Goal: Transaction & Acquisition: Subscribe to service/newsletter

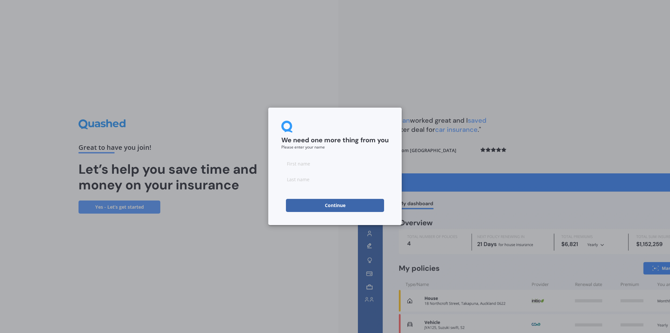
click at [301, 161] on input at bounding box center [335, 163] width 107 height 13
type input "[PERSON_NAME]"
click at [296, 177] on input at bounding box center [335, 179] width 107 height 13
type input "[PERSON_NAME]"
click at [277, 196] on div "We need one more thing from you Please enter your name [PERSON_NAME] Continue" at bounding box center [335, 167] width 134 height 118
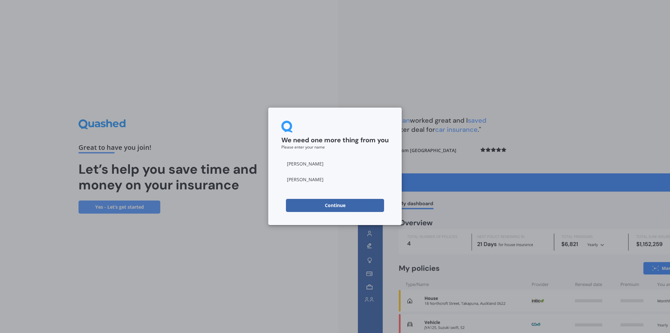
drag, startPoint x: 337, startPoint y: 206, endPoint x: 313, endPoint y: 197, distance: 25.1
click at [337, 206] on button "Continue" at bounding box center [335, 205] width 98 height 13
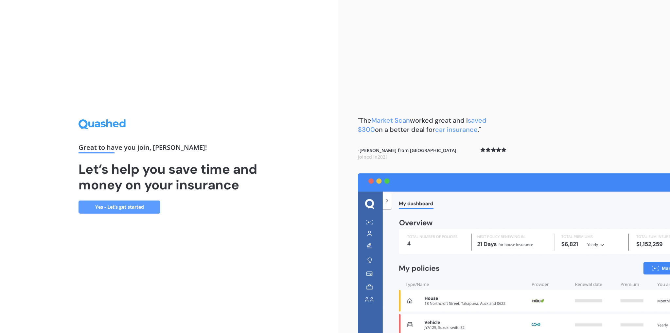
click at [134, 208] on link "Yes - Let’s get started" at bounding box center [120, 207] width 82 height 13
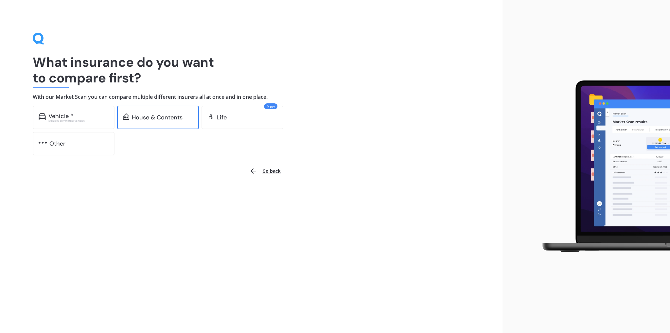
click at [157, 118] on div "House & Contents" at bounding box center [157, 117] width 51 height 7
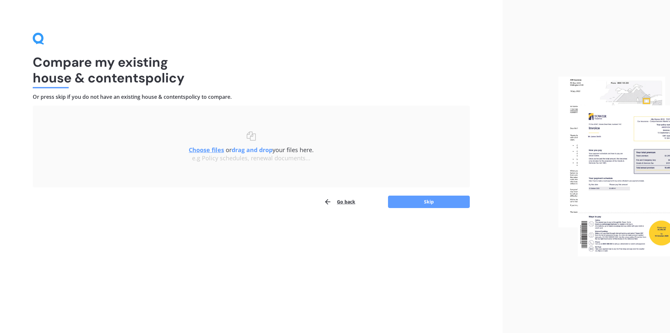
click at [117, 78] on h1 "Compare my existing house & contents policy" at bounding box center [251, 69] width 437 height 31
